Goal: Task Accomplishment & Management: Manage account settings

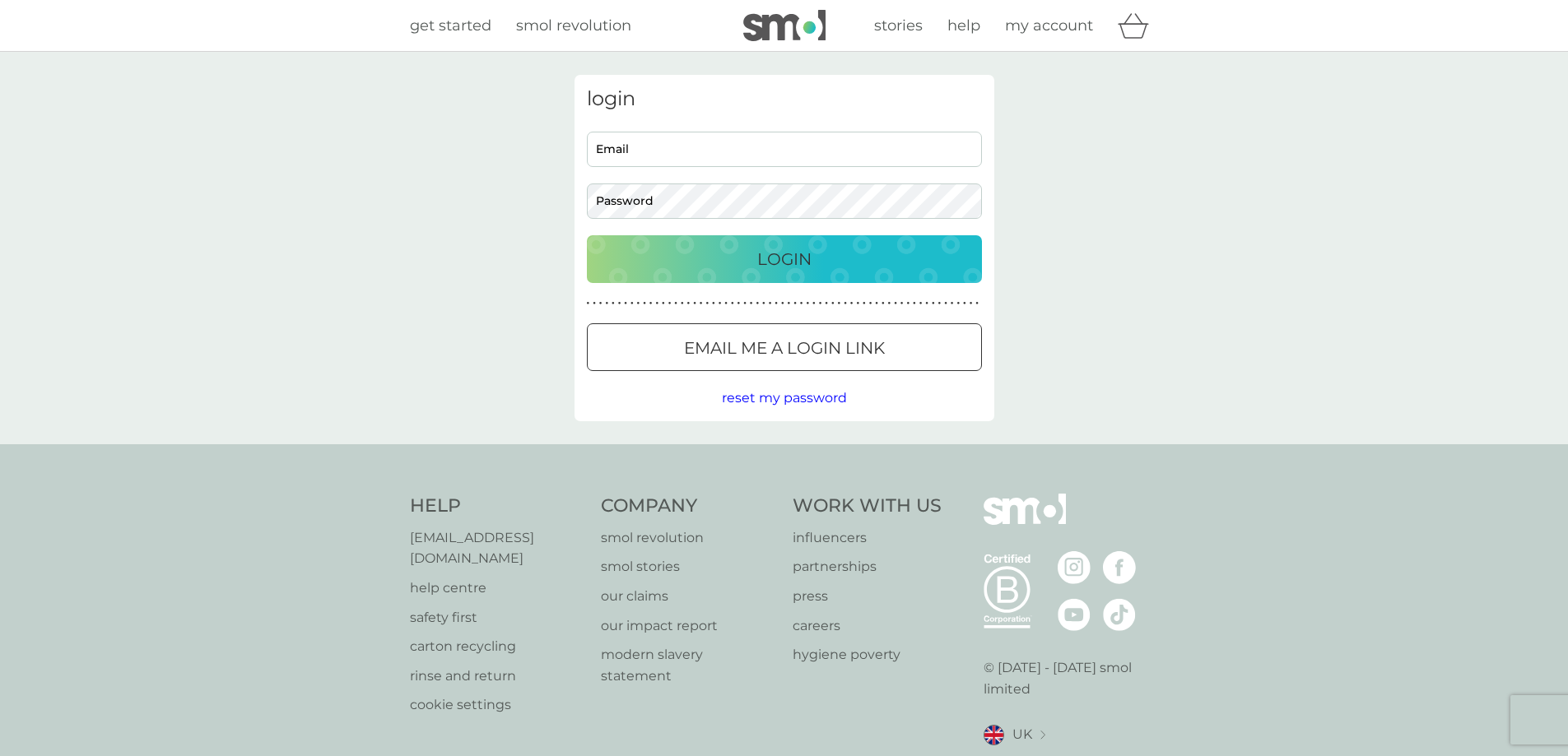
type input "[PERSON_NAME][EMAIL_ADDRESS][DOMAIN_NAME]"
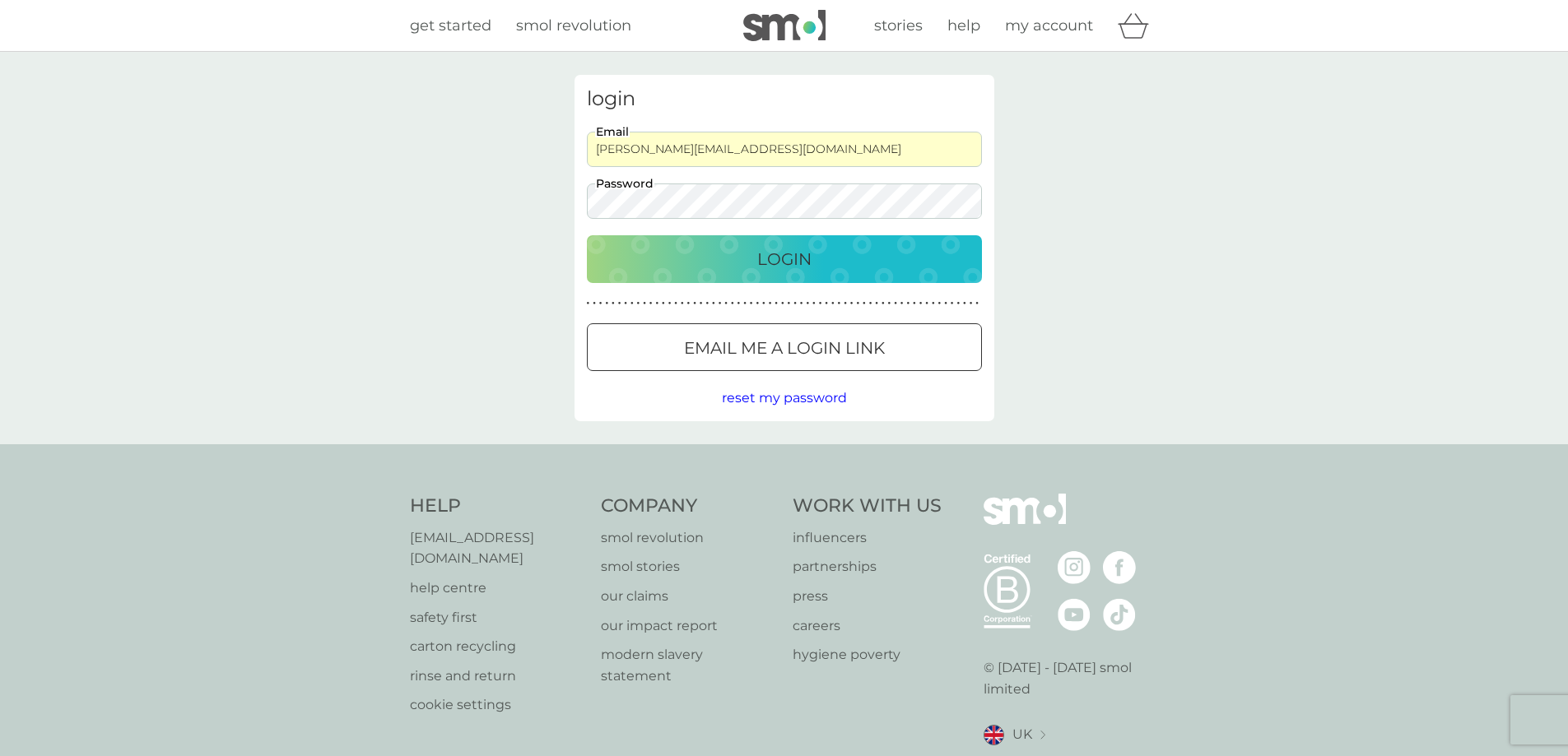
click at [752, 255] on div "Login" at bounding box center [784, 259] width 362 height 26
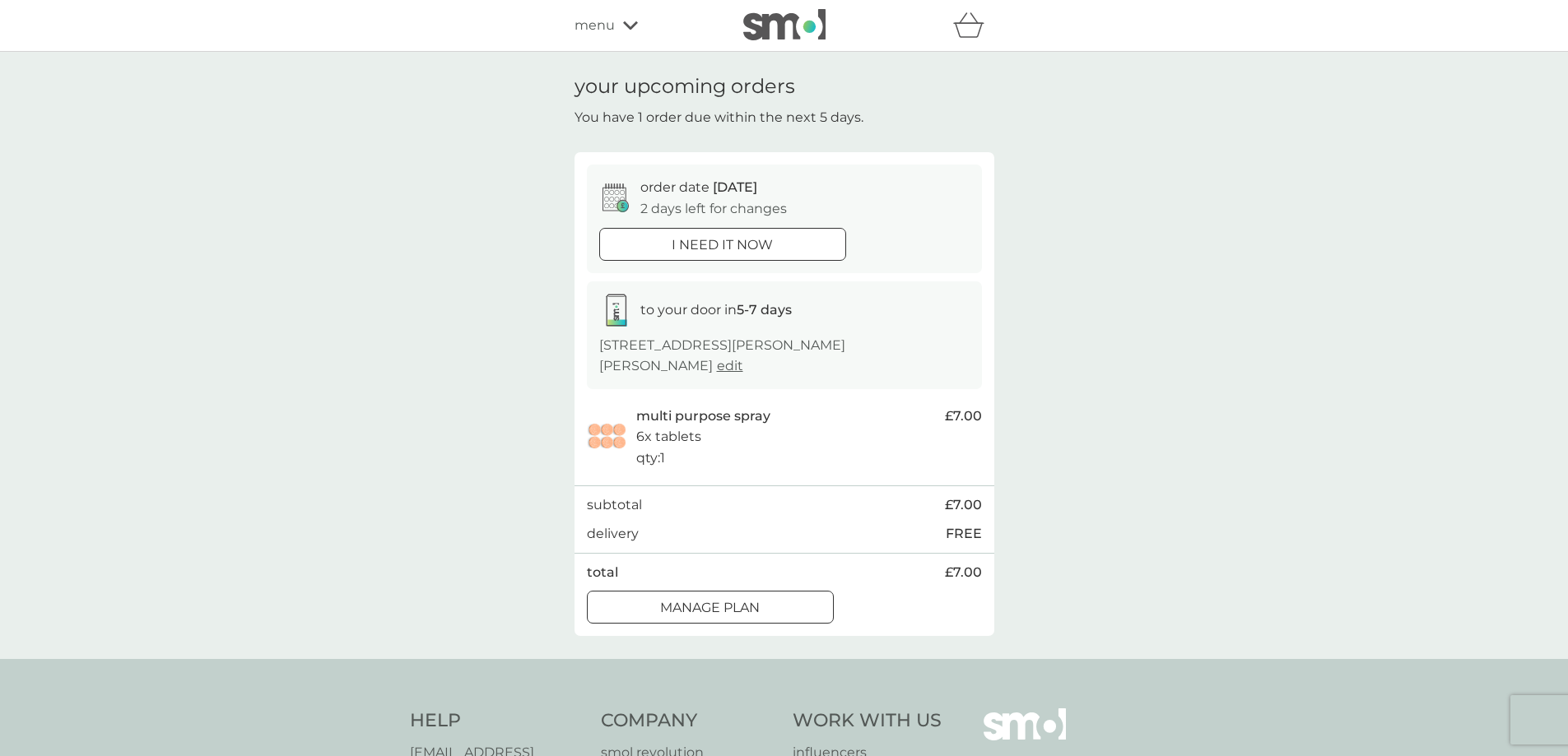
click at [729, 607] on div at bounding box center [729, 607] width 0 height 0
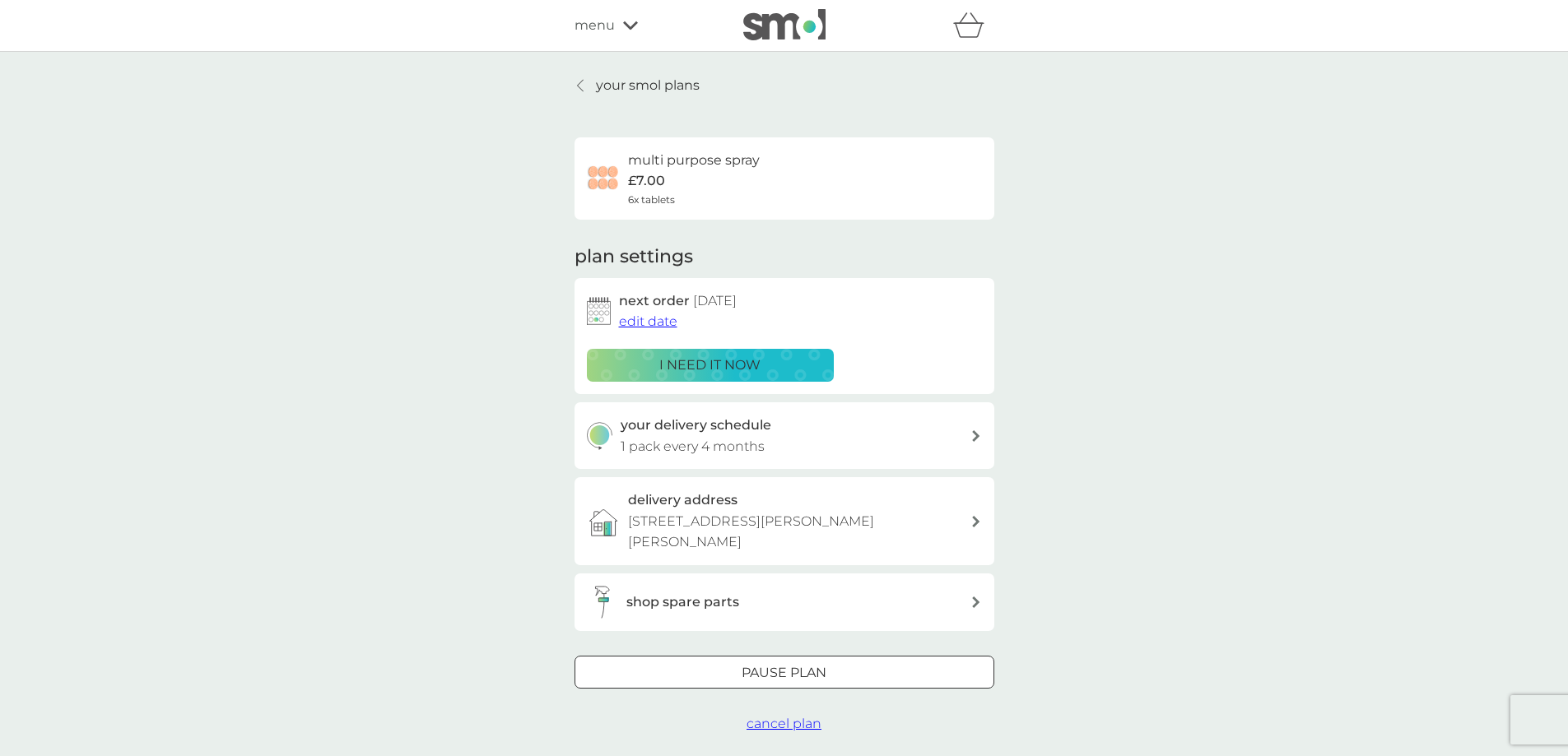
click at [635, 318] on span "edit date" at bounding box center [648, 321] width 59 height 15
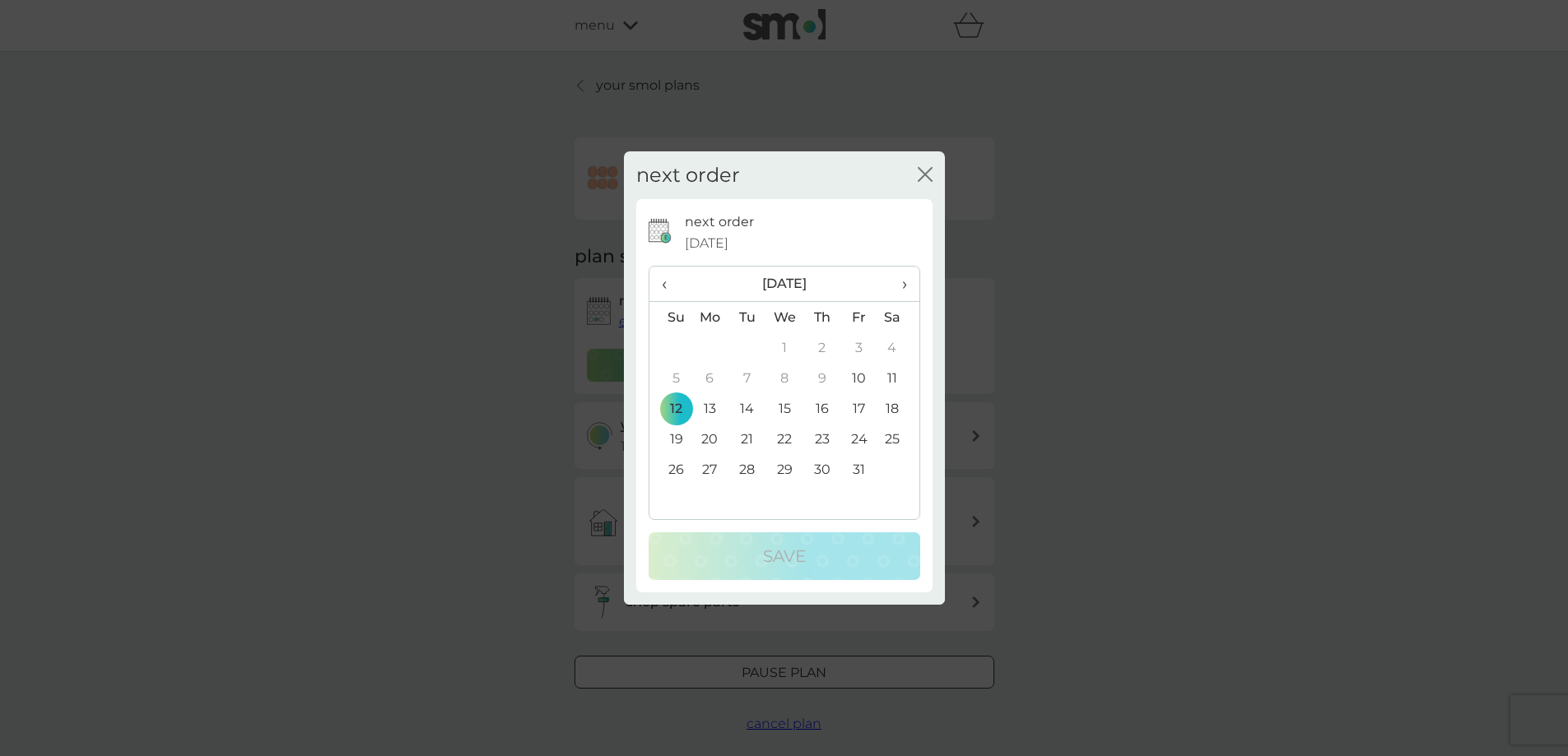
click at [905, 279] on span "›" at bounding box center [898, 284] width 16 height 35
click at [862, 462] on td "30" at bounding box center [859, 470] width 37 height 31
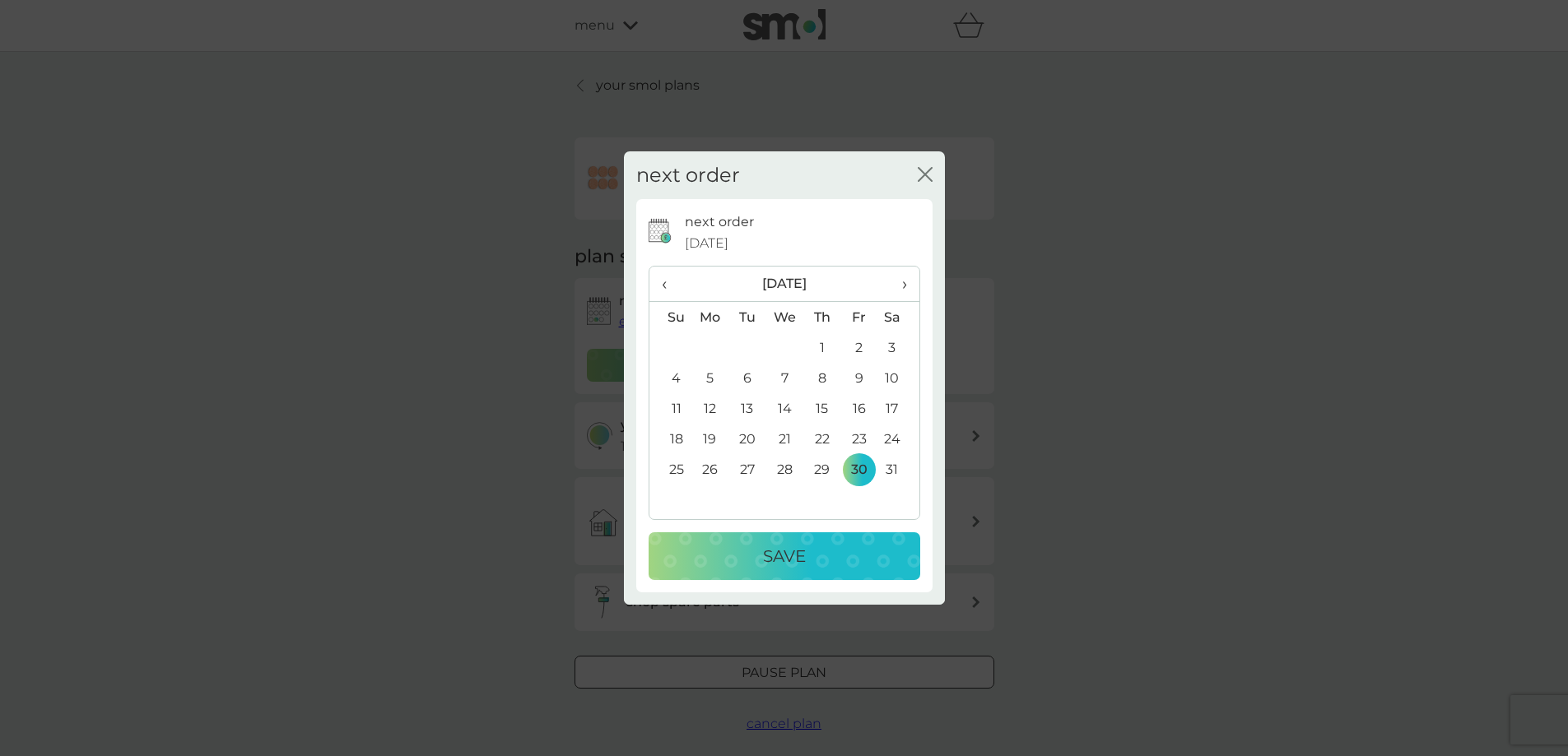
click at [788, 555] on p "Save" at bounding box center [784, 556] width 43 height 26
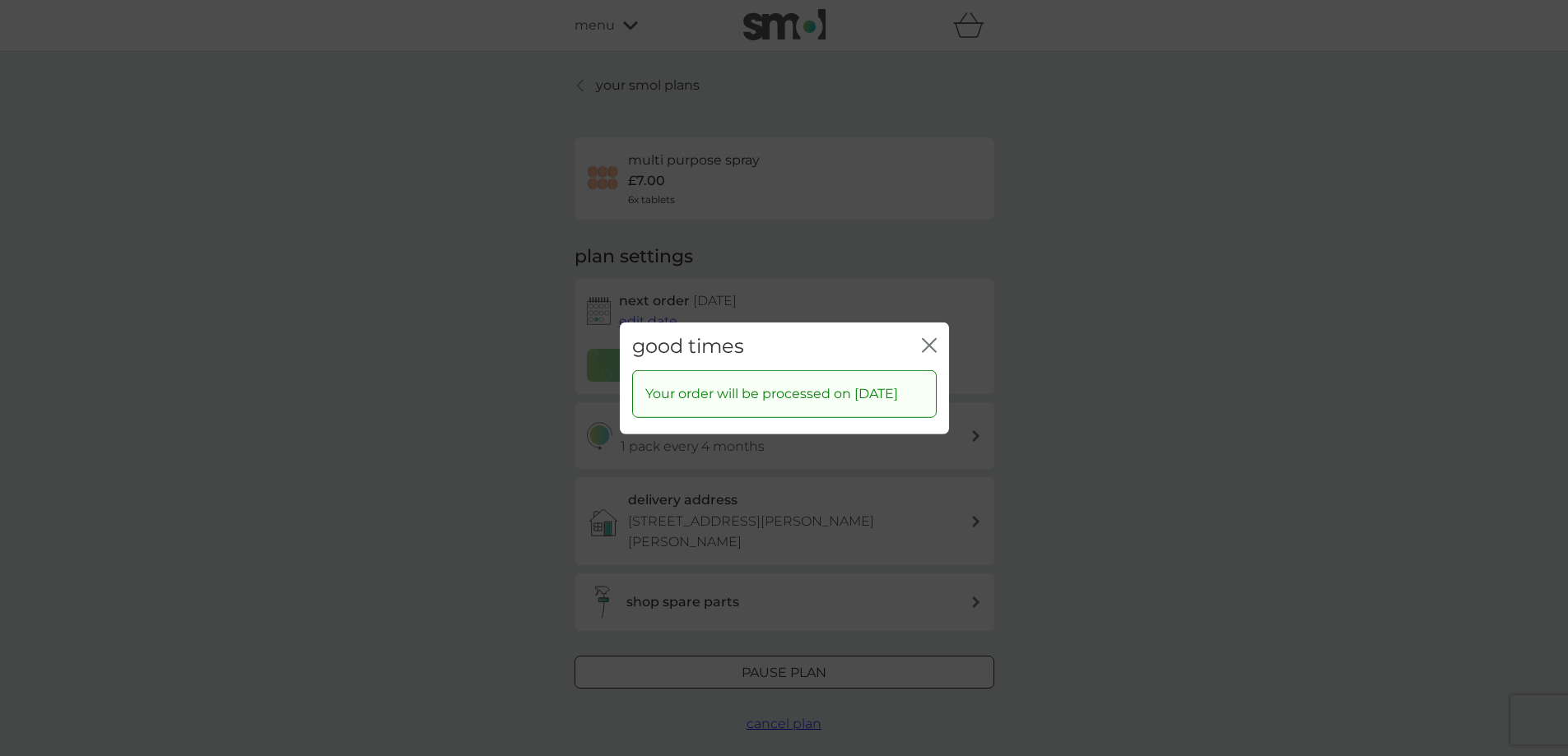
click at [930, 337] on icon "close" at bounding box center [929, 344] width 14 height 14
